Goal: Task Accomplishment & Management: Manage account settings

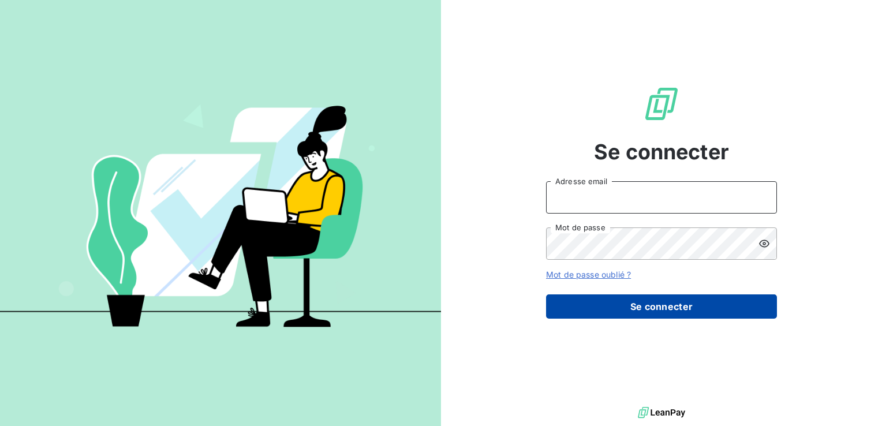
type input "[EMAIL_ADDRESS][DOMAIN_NAME]"
click at [653, 311] on button "Se connecter" at bounding box center [661, 306] width 231 height 24
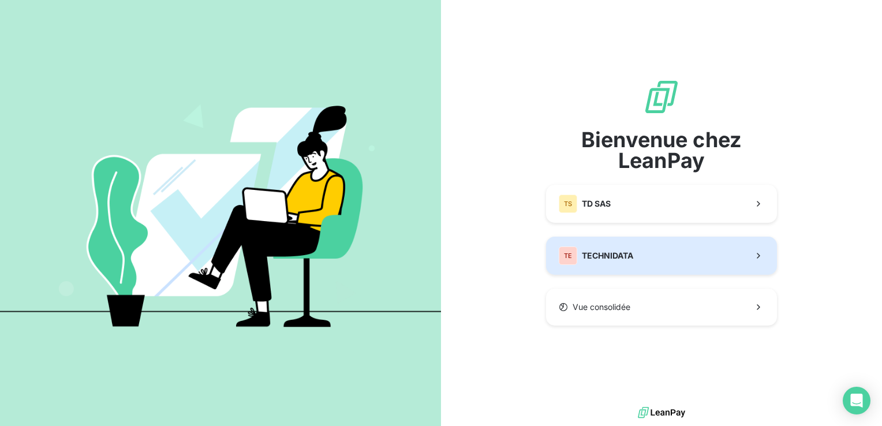
click at [602, 274] on button "TE TECHNIDATA" at bounding box center [661, 256] width 231 height 38
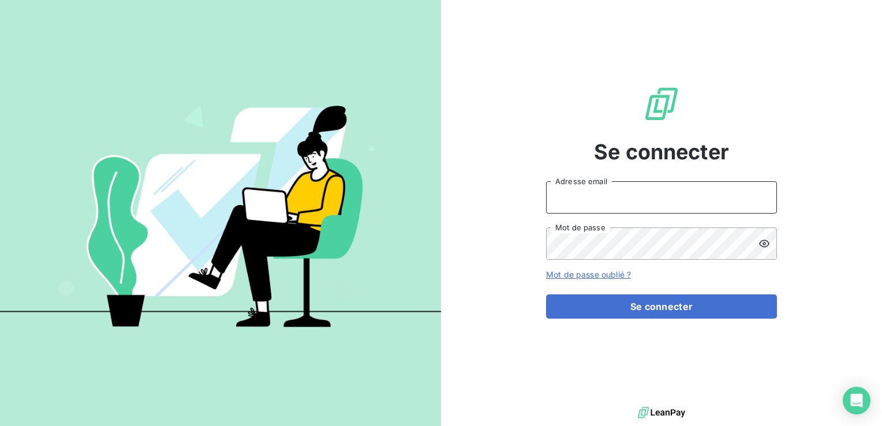
type input "[EMAIL_ADDRESS][DOMAIN_NAME]"
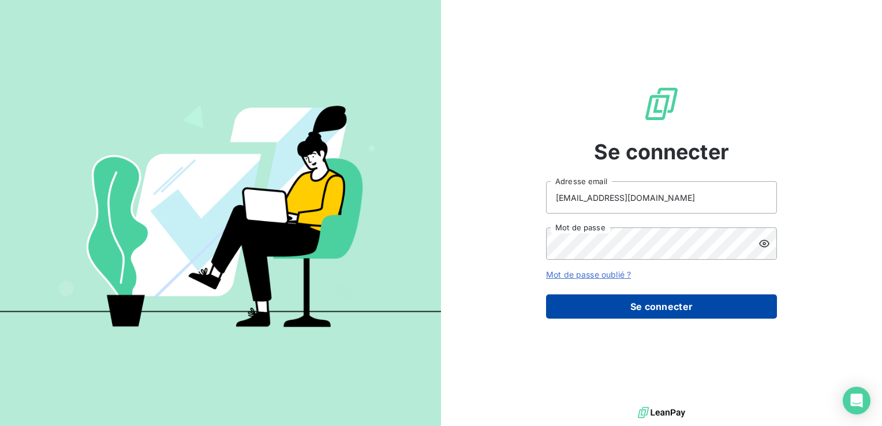
click at [604, 313] on button "Se connecter" at bounding box center [661, 306] width 231 height 24
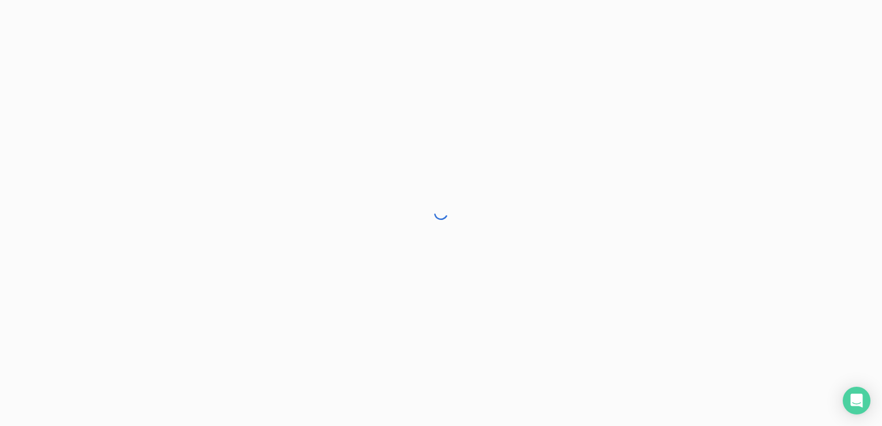
click at [574, 244] on div at bounding box center [441, 213] width 882 height 426
